Goal: Obtain resource: Download file/media

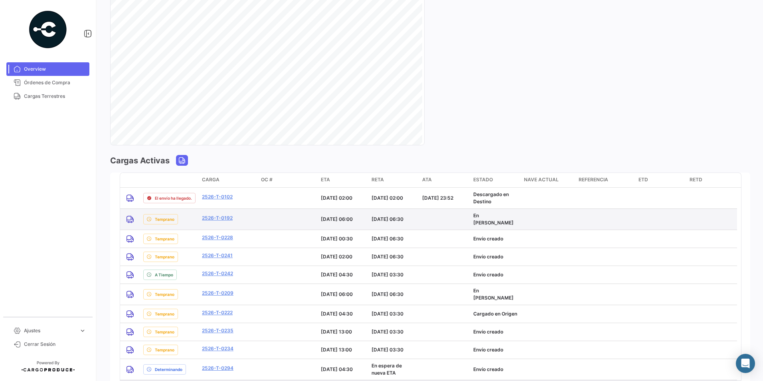
scroll to position [519, 0]
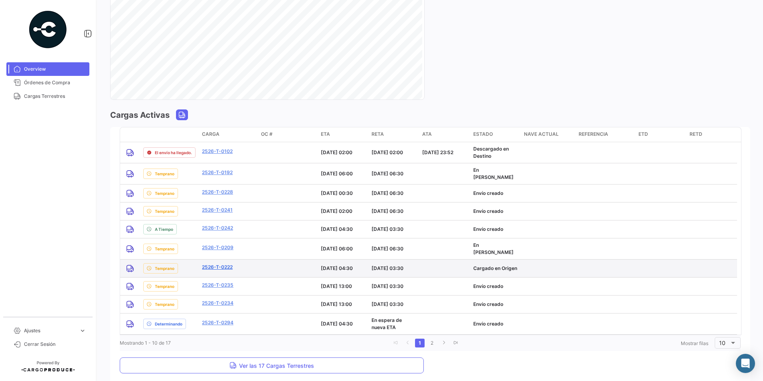
click at [228, 267] on link "2526-T-0222" at bounding box center [217, 266] width 31 height 7
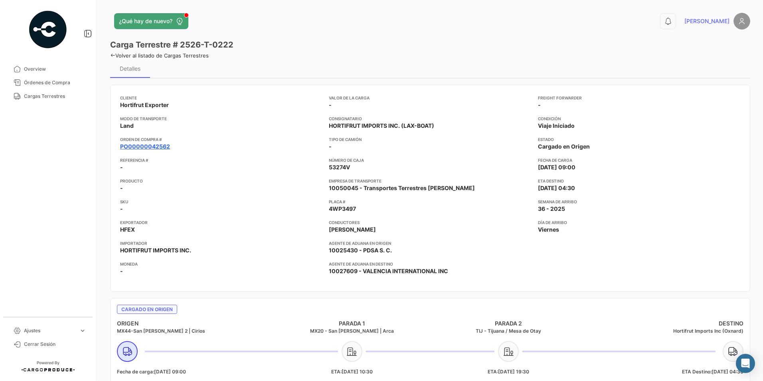
click at [158, 147] on link "PO00000042562" at bounding box center [145, 146] width 50 height 8
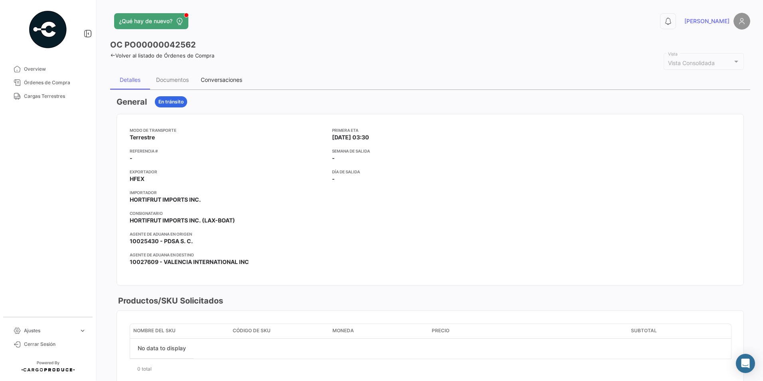
click at [210, 80] on div "Conversaciones" at bounding box center [222, 79] width 42 height 7
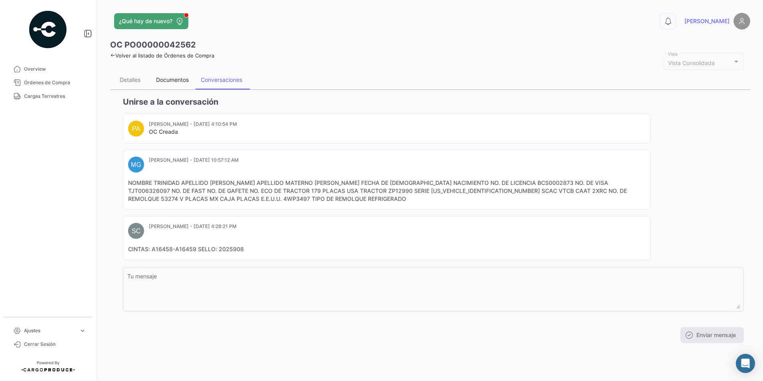
click at [168, 79] on div "Documentos" at bounding box center [172, 79] width 33 height 7
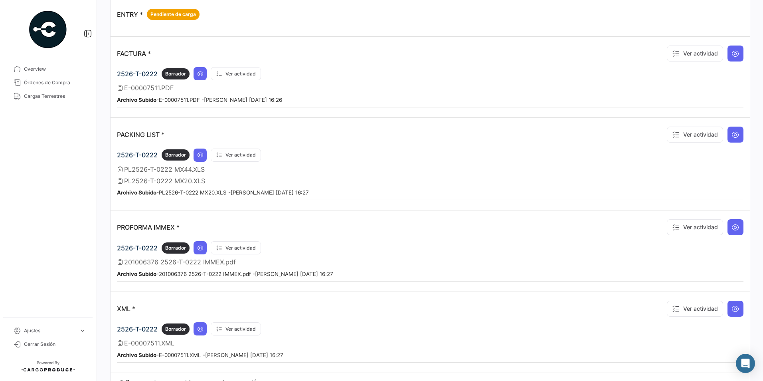
scroll to position [543, 0]
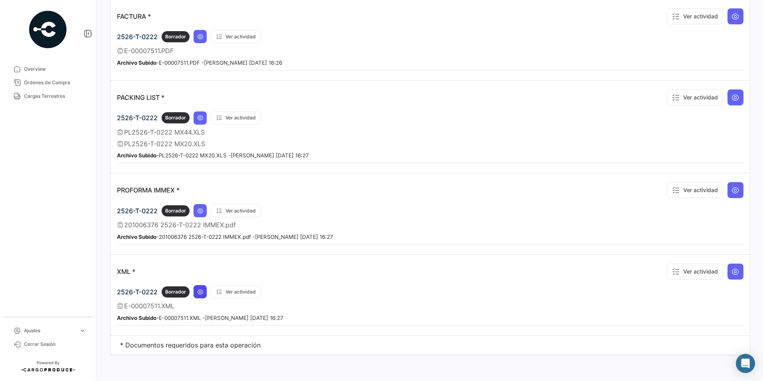
click at [204, 292] on button at bounding box center [200, 291] width 13 height 13
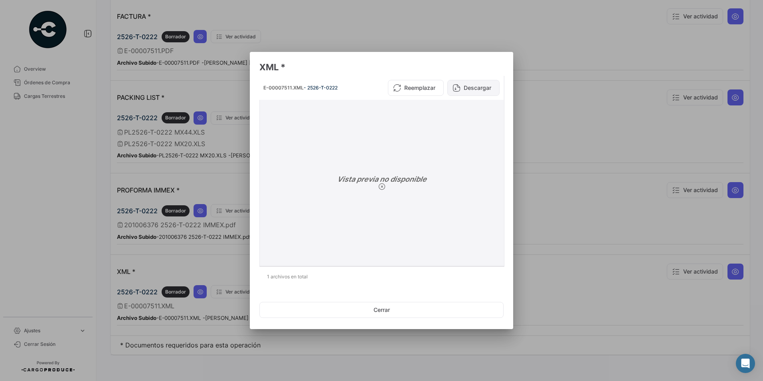
click at [449, 91] on button "Descargar" at bounding box center [473, 88] width 52 height 16
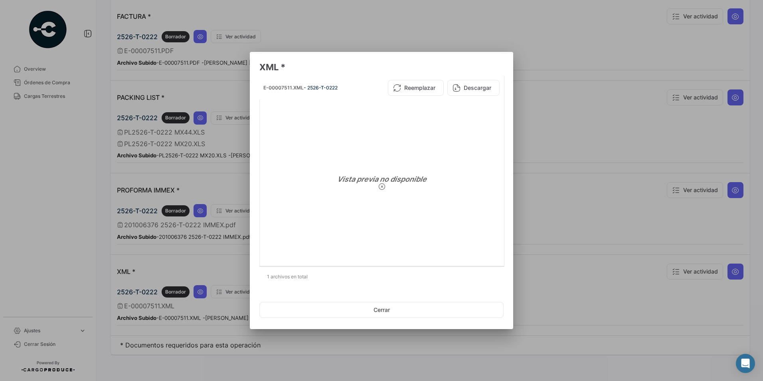
click at [544, 90] on div at bounding box center [381, 190] width 763 height 381
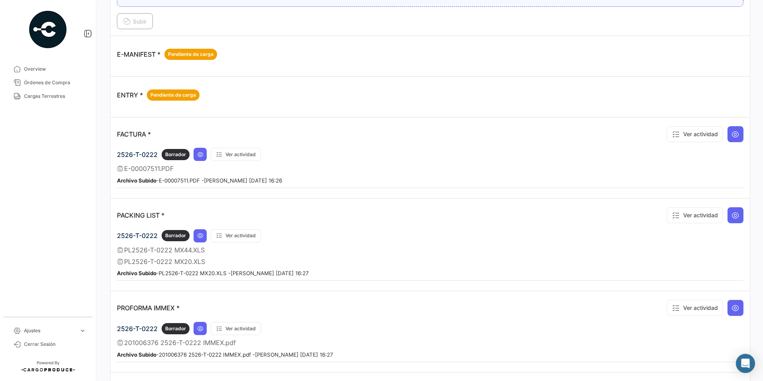
scroll to position [423, 0]
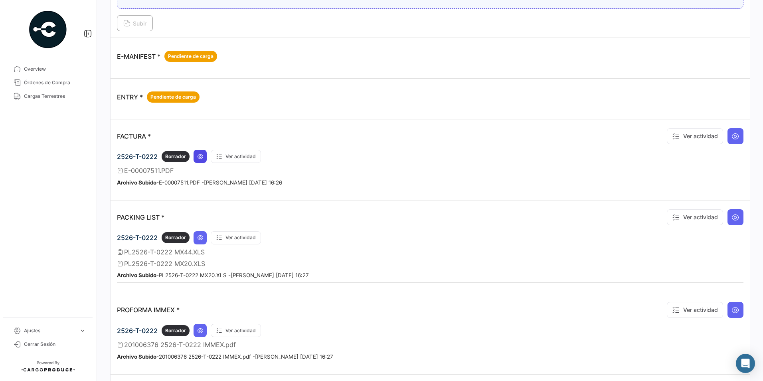
click at [201, 158] on icon at bounding box center [200, 156] width 6 height 6
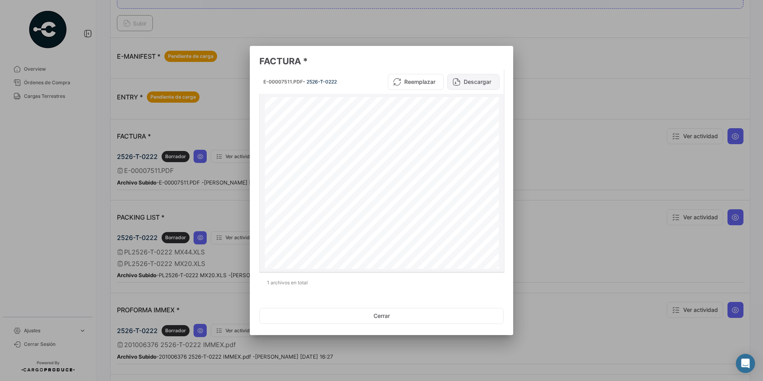
click at [480, 78] on button "Descargar" at bounding box center [473, 82] width 52 height 16
click at [206, 183] on div at bounding box center [381, 190] width 763 height 381
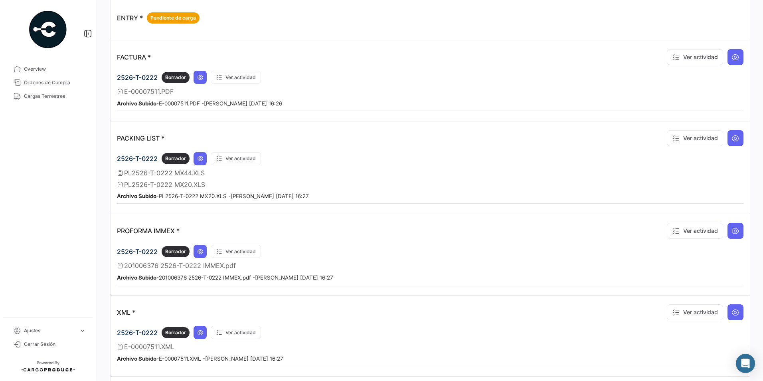
scroll to position [503, 0]
click at [201, 255] on button at bounding box center [200, 250] width 13 height 13
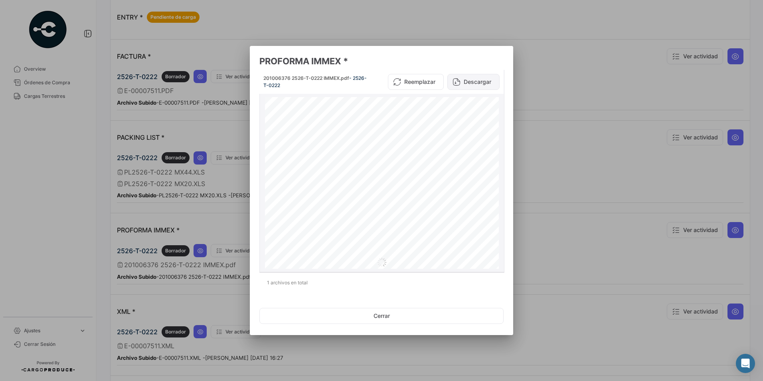
click at [470, 83] on button "Descargar" at bounding box center [473, 82] width 52 height 16
click at [466, 83] on button "Descargar" at bounding box center [473, 82] width 52 height 16
click at [360, 35] on div at bounding box center [381, 190] width 763 height 381
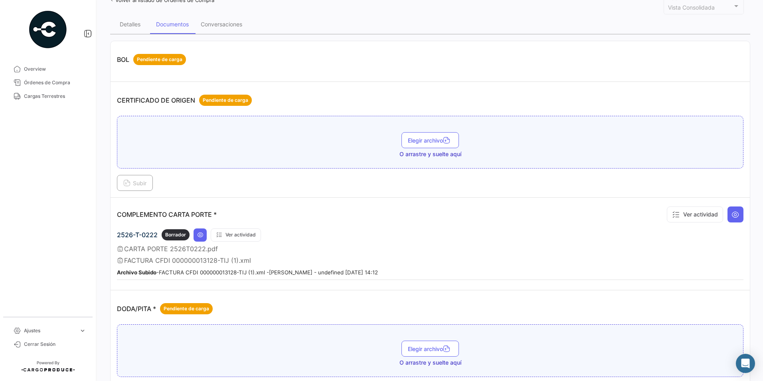
scroll to position [0, 0]
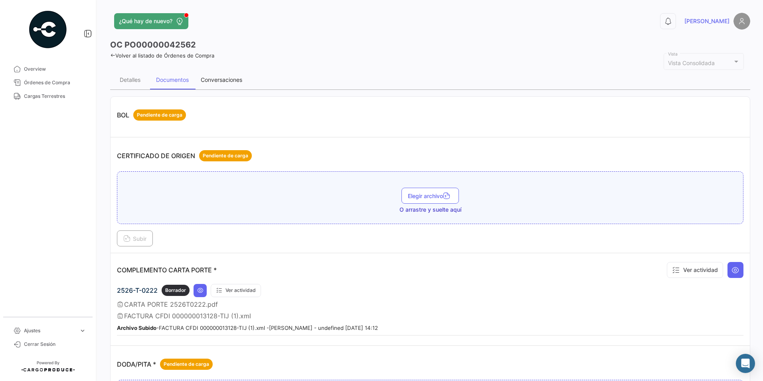
click at [246, 77] on div "Conversaciones" at bounding box center [221, 79] width 53 height 19
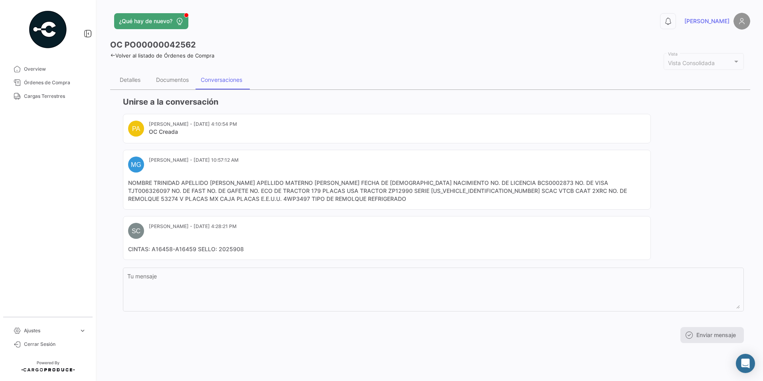
click at [166, 198] on mat-card-content "NOMBRE TRINIDAD APELLIDO [PERSON_NAME] APELLIDO MATERNO [PERSON_NAME] FECHA DE …" at bounding box center [387, 191] width 518 height 24
copy mat-card-content "4WP3497"
click at [627, 124] on mat-card-header "PA [PERSON_NAME] - [DATE] 4:10:54 PM OC Creada" at bounding box center [387, 129] width 518 height 16
click at [186, 76] on div "Documentos" at bounding box center [172, 79] width 33 height 7
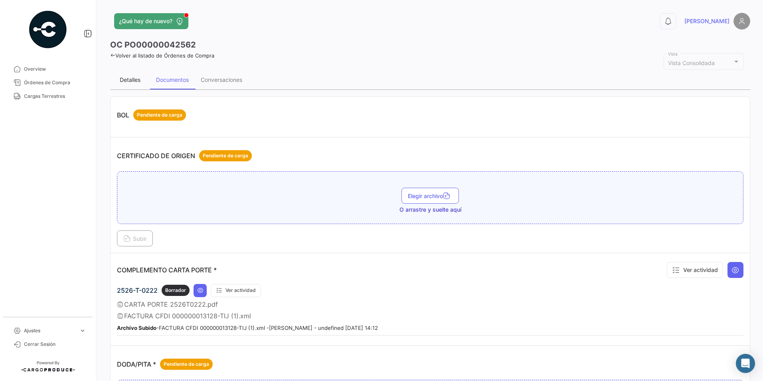
click at [134, 77] on div "Detalles" at bounding box center [130, 79] width 21 height 7
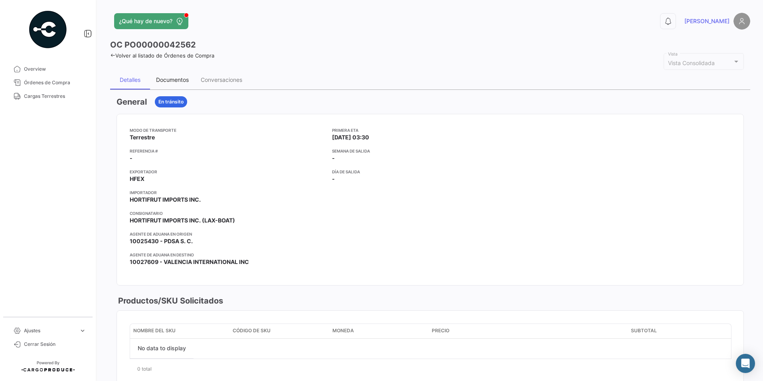
click at [165, 83] on div "Documentos" at bounding box center [172, 79] width 33 height 7
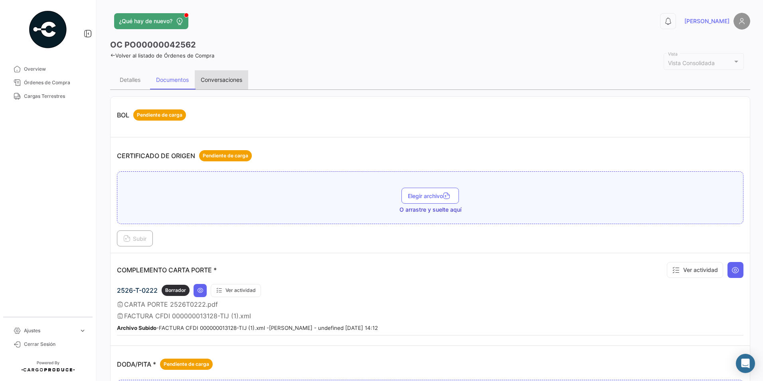
click at [227, 85] on div "Conversaciones" at bounding box center [221, 79] width 53 height 19
